Goal: Transaction & Acquisition: Purchase product/service

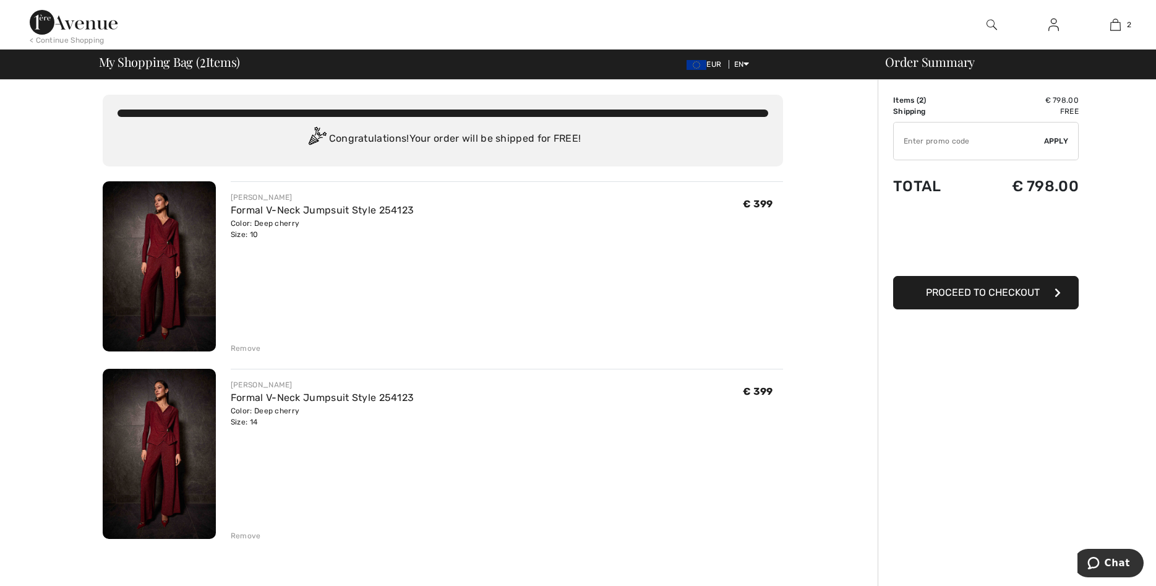
click at [249, 346] on div "Remove" at bounding box center [246, 348] width 30 height 11
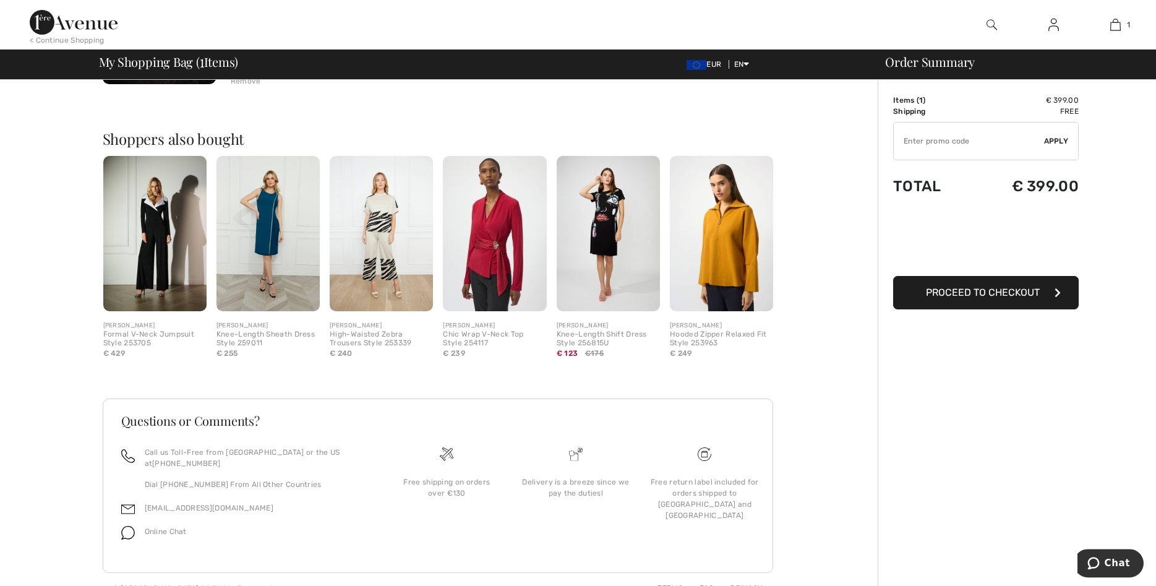
scroll to position [274, 0]
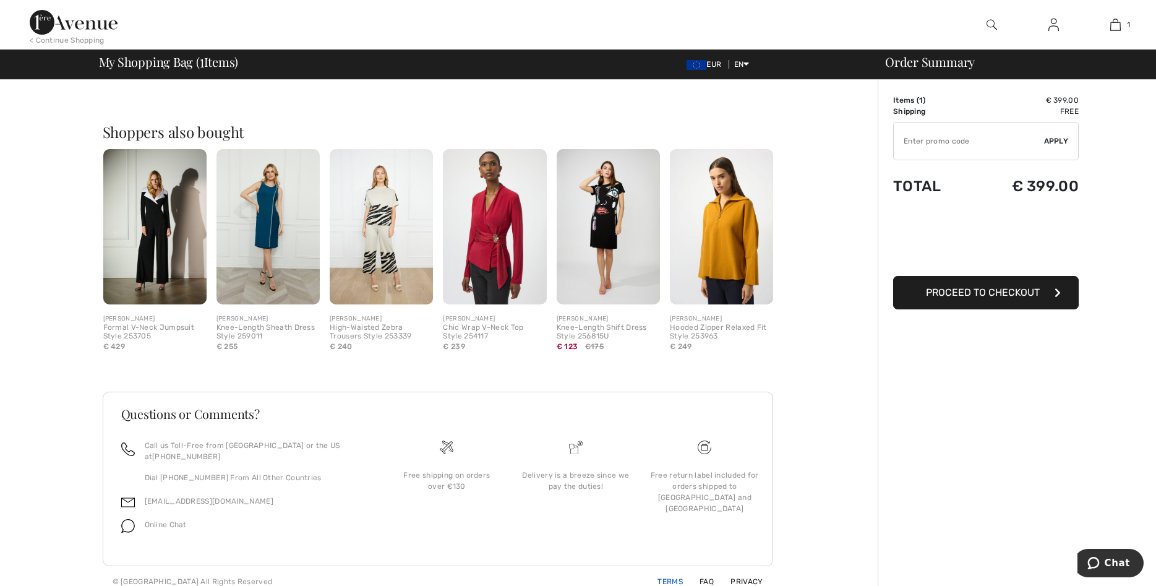
click at [673, 577] on link "Terms" at bounding box center [663, 581] width 40 height 9
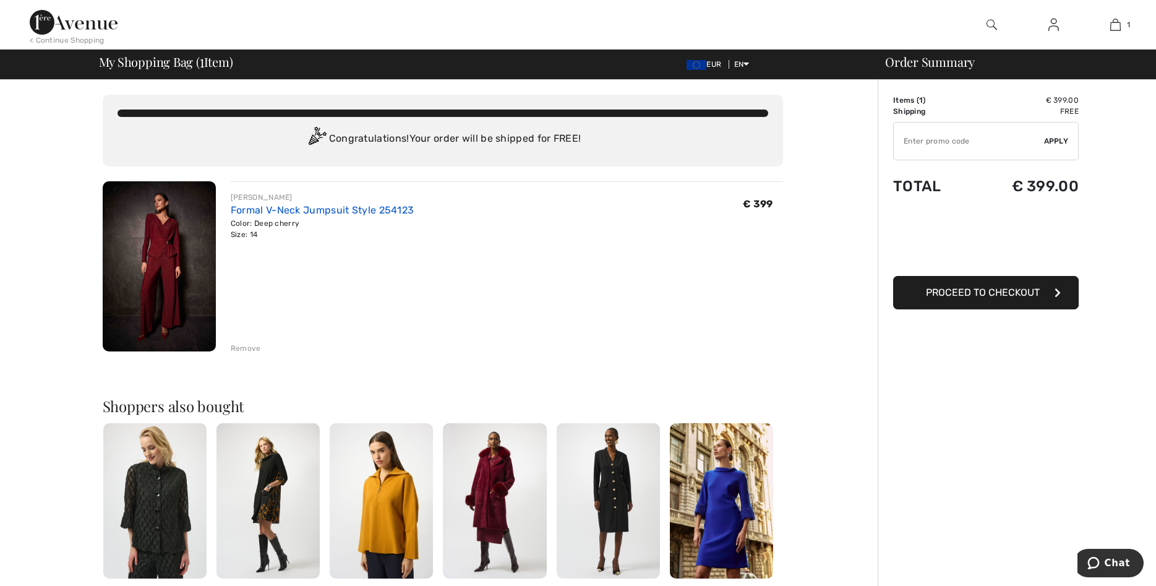
click at [232, 205] on link "Formal V-Neck Jumpsuit Style 254123" at bounding box center [323, 210] width 184 height 12
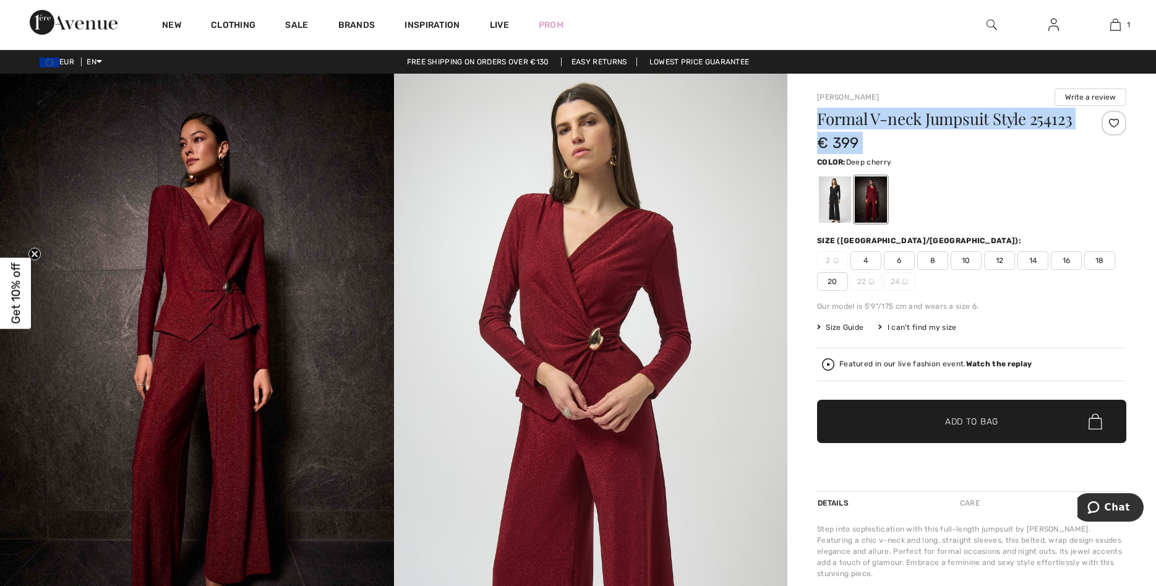
drag, startPoint x: 817, startPoint y: 116, endPoint x: 1076, endPoint y: 127, distance: 258.7
click at [1076, 127] on div "Formal V-neck Jumpsuit Style 254123 € 399" at bounding box center [971, 132] width 309 height 43
copy div "Formal V-neck Jumpsuit Style 254123 € 399"
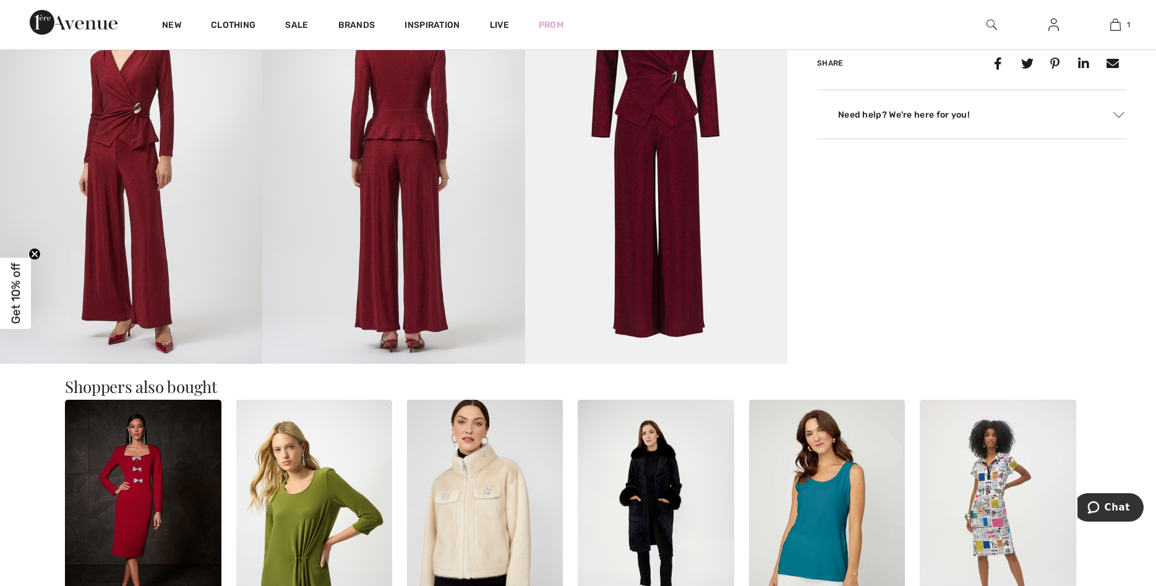
scroll to position [505, 0]
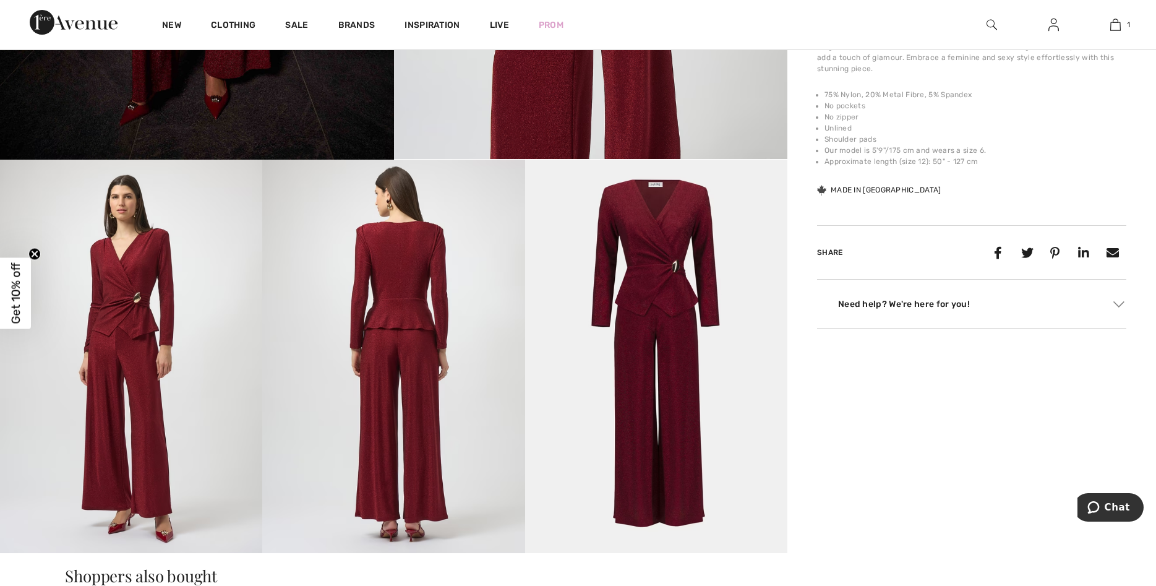
click at [126, 287] on img at bounding box center [131, 356] width 262 height 393
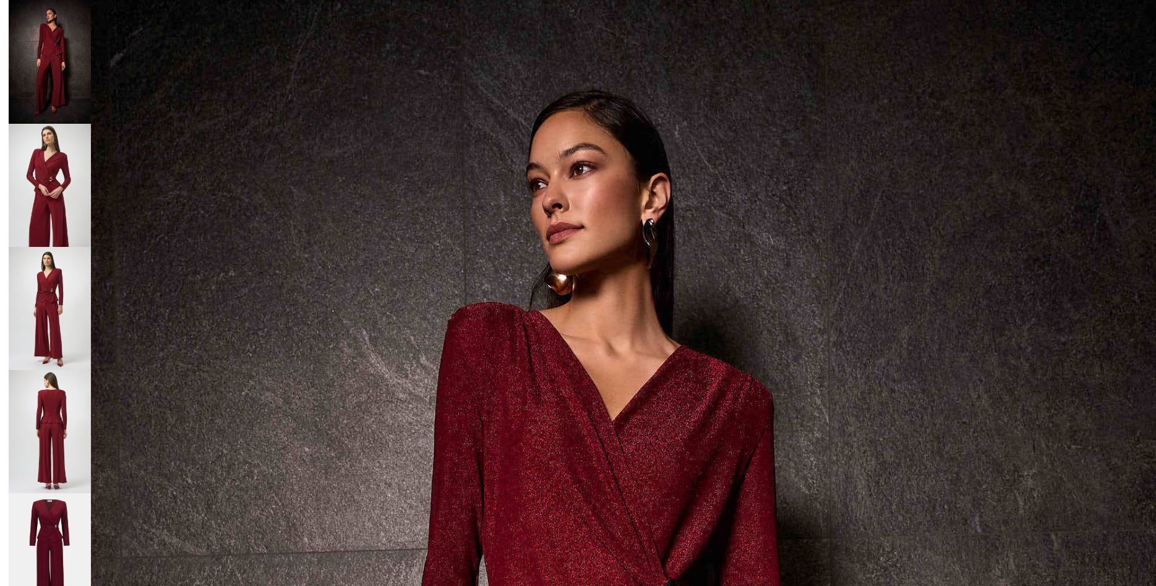
scroll to position [0, 0]
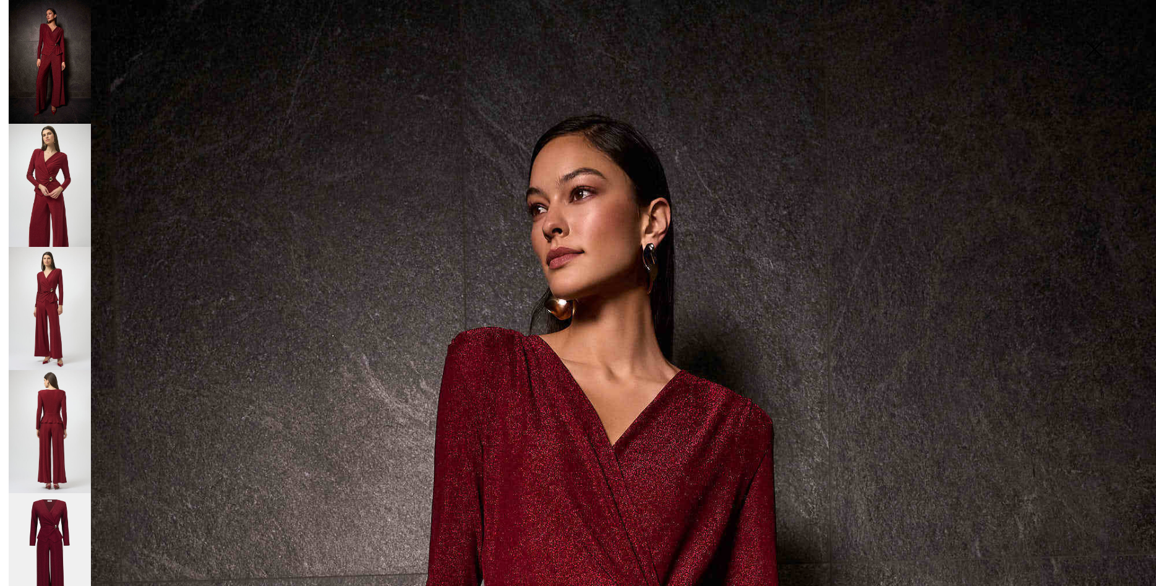
click at [38, 198] on img at bounding box center [50, 185] width 82 height 123
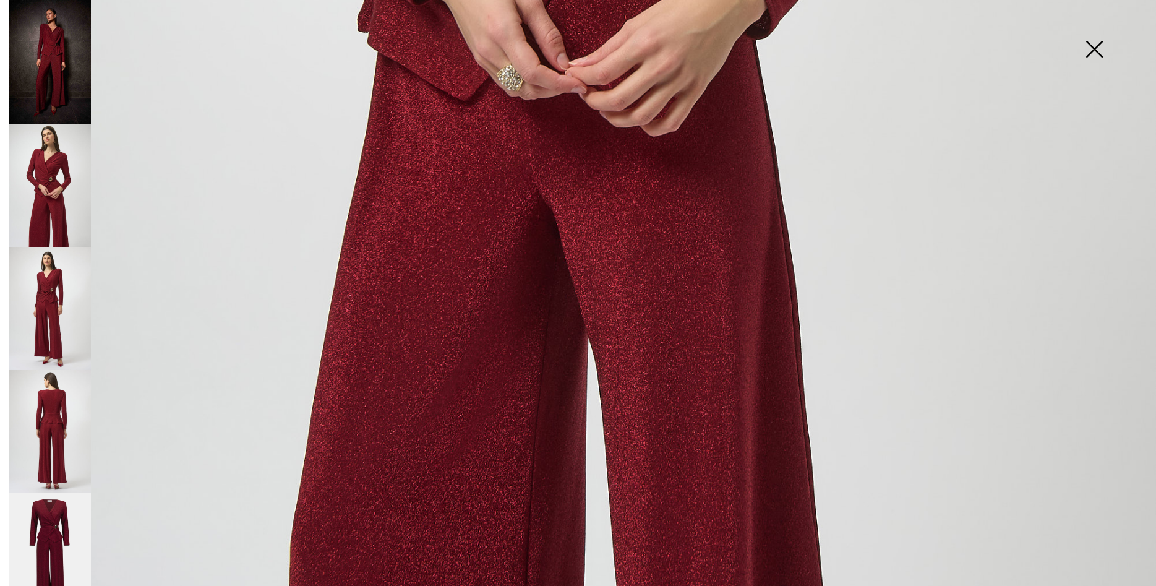
scroll to position [1147, 0]
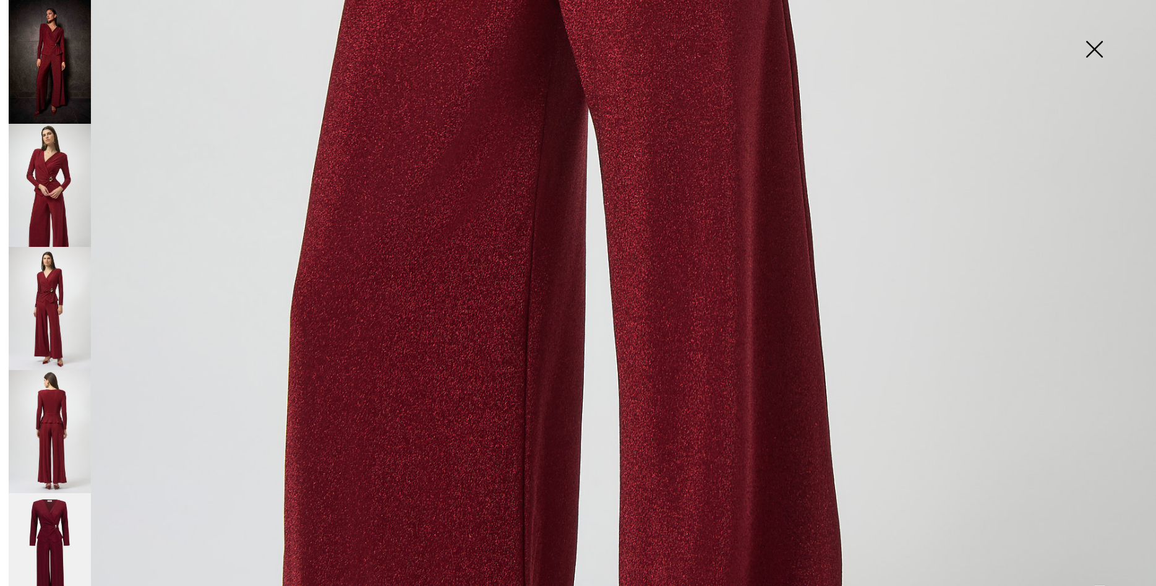
click at [44, 323] on img at bounding box center [50, 308] width 82 height 123
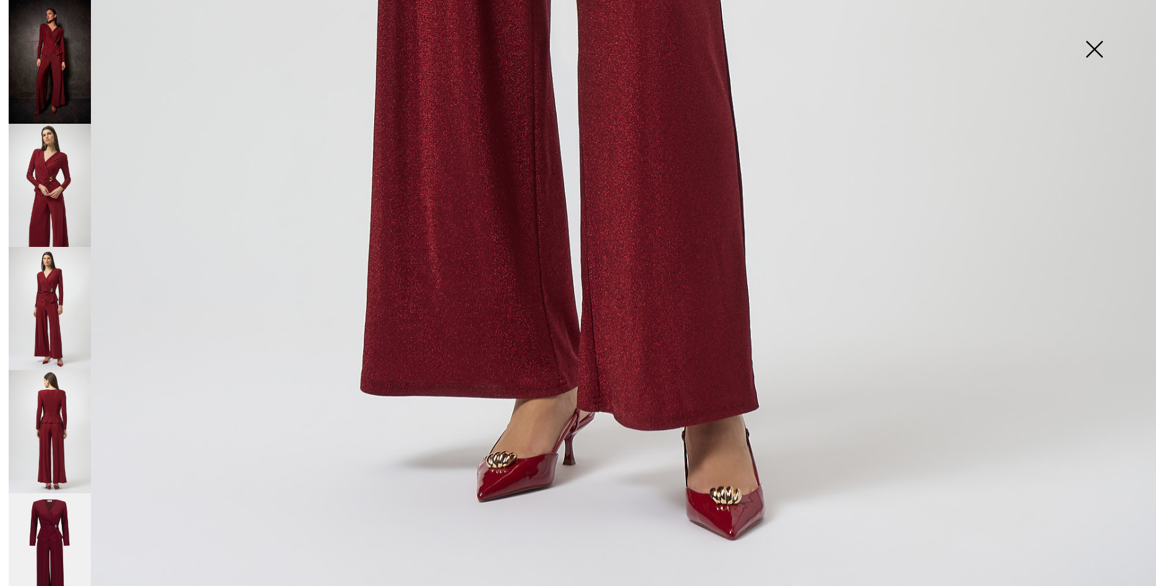
click at [58, 410] on img at bounding box center [50, 431] width 82 height 123
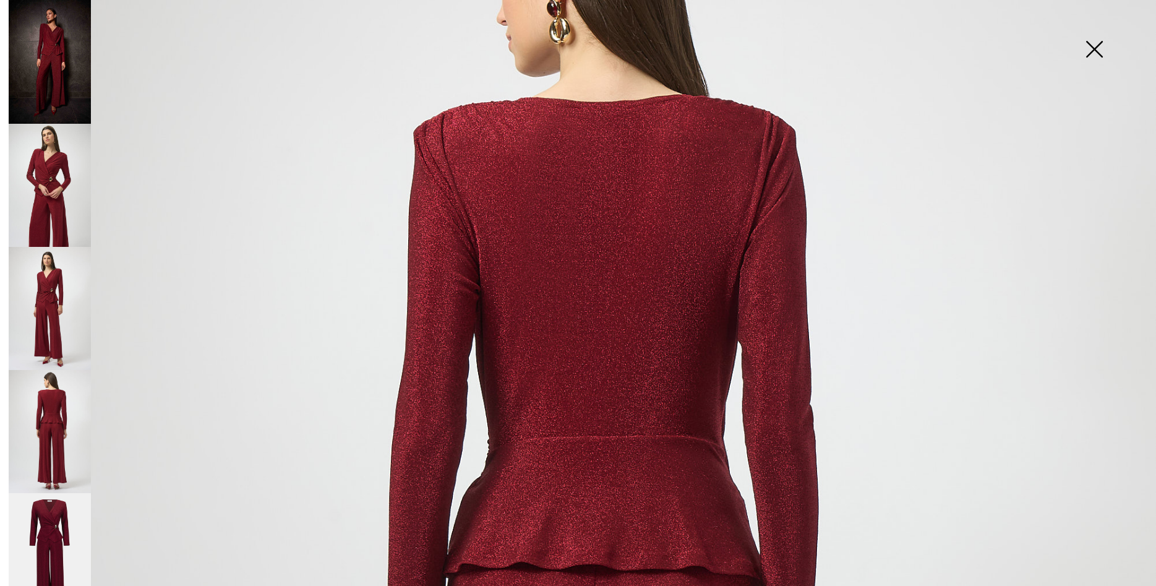
scroll to position [89, 0]
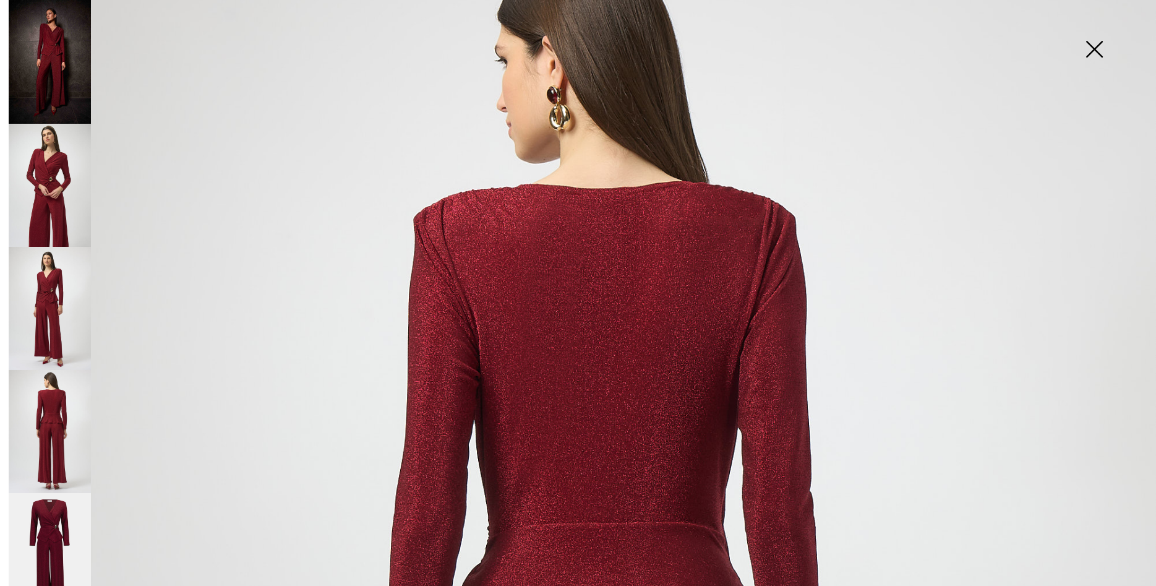
click at [1087, 51] on img at bounding box center [1094, 51] width 62 height 64
